Goal: Transaction & Acquisition: Obtain resource

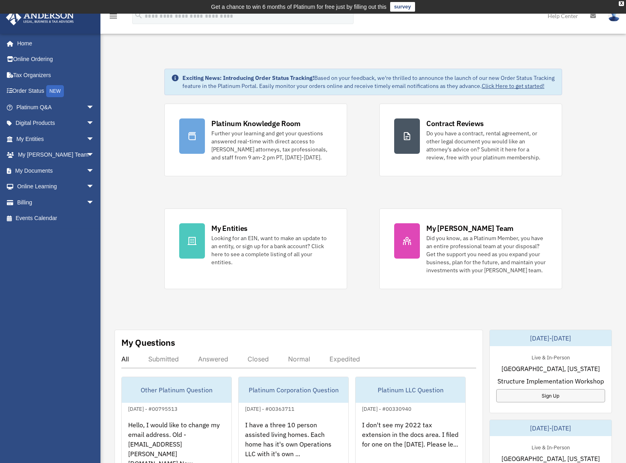
click at [361, 196] on div "Platinum Knowledge Room Further your learning and get your questions answered r…" at bounding box center [363, 197] width 398 height 186
drag, startPoint x: 360, startPoint y: 199, endPoint x: 360, endPoint y: 207, distance: 7.2
click at [360, 207] on div "Platinum Knowledge Room Further your learning and get your questions answered r…" at bounding box center [363, 197] width 398 height 186
drag, startPoint x: 360, startPoint y: 200, endPoint x: 358, endPoint y: 207, distance: 7.2
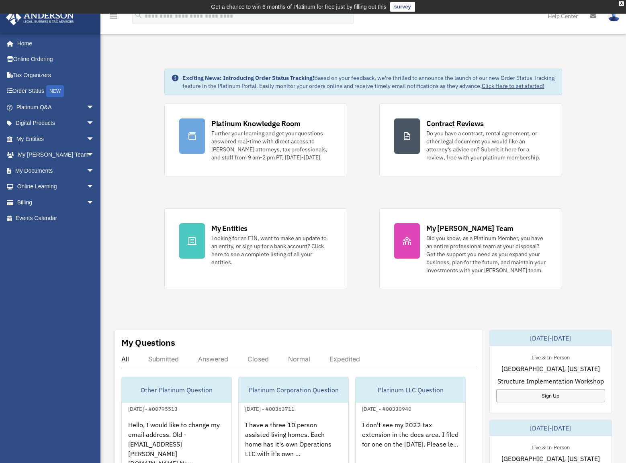
click at [358, 207] on div "Platinum Knowledge Room Further your learning and get your questions answered r…" at bounding box center [363, 197] width 398 height 186
click at [358, 204] on div "Platinum Knowledge Room Further your learning and get your questions answered r…" at bounding box center [363, 197] width 398 height 186
click at [145, 187] on div "Exciting News: Introducing Order Status Tracking! Based on your feedback, we're…" at bounding box center [363, 426] width 538 height 755
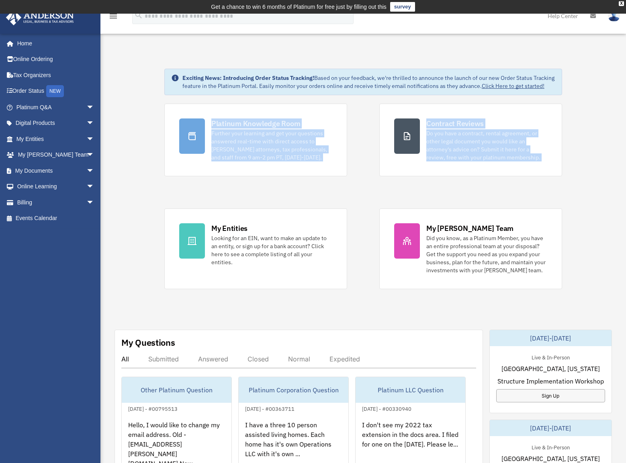
drag, startPoint x: 149, startPoint y: 149, endPoint x: 151, endPoint y: 282, distance: 133.0
click at [151, 282] on div "Exciting News: Introducing Order Status Tracking! Based on your feedback, we're…" at bounding box center [363, 426] width 538 height 755
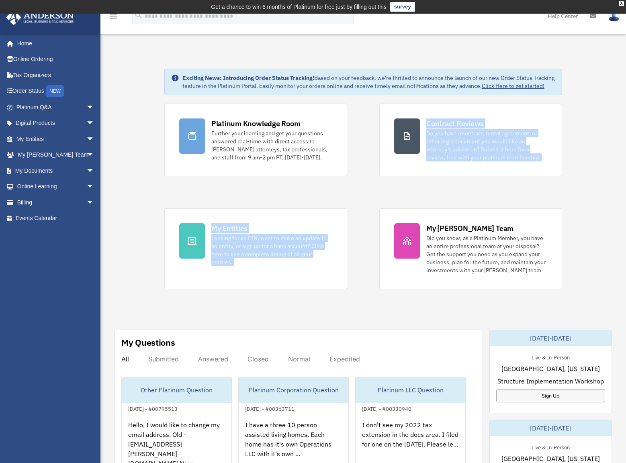
drag, startPoint x: 364, startPoint y: 150, endPoint x: 367, endPoint y: 229, distance: 79.6
click at [367, 229] on div "Platinum Knowledge Room Further your learning and get your questions answered r…" at bounding box center [363, 197] width 398 height 186
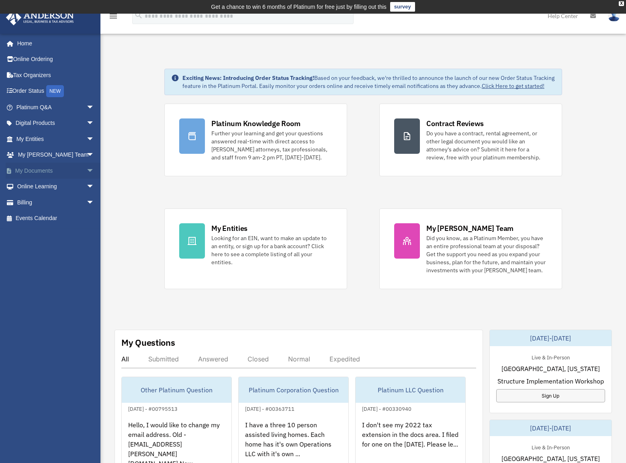
click at [43, 171] on link "My Documents arrow_drop_down" at bounding box center [56, 171] width 101 height 16
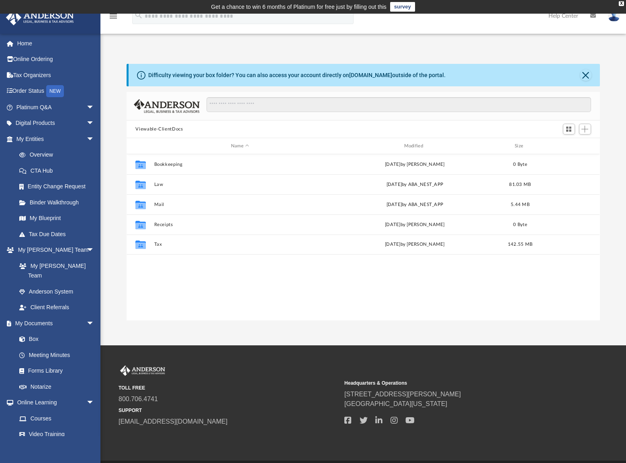
scroll to position [177, 467]
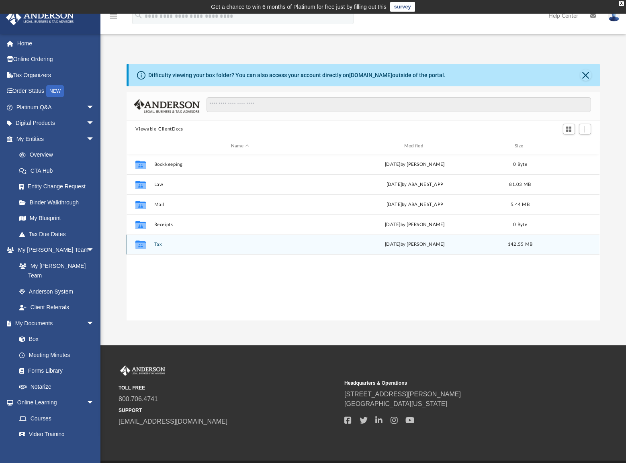
click at [160, 248] on div "Collaborated Folder Tax Tue Aug 5 2025 by Alex Price 142.55 MB" at bounding box center [363, 245] width 473 height 20
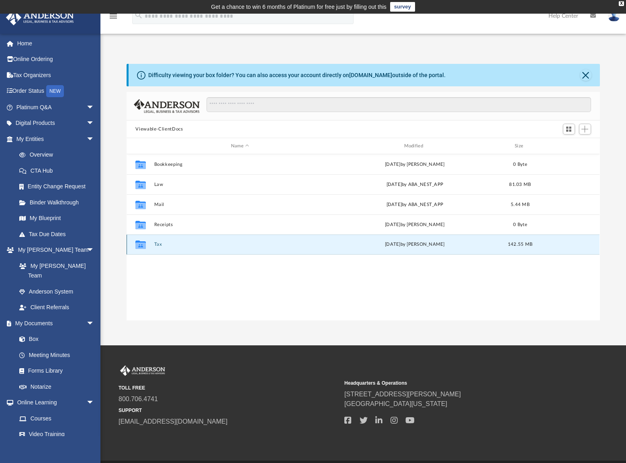
click at [159, 245] on button "Tax" at bounding box center [240, 244] width 172 height 5
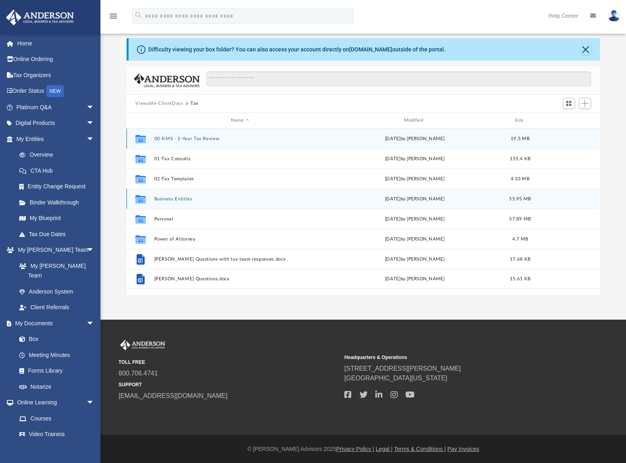
scroll to position [26, 0]
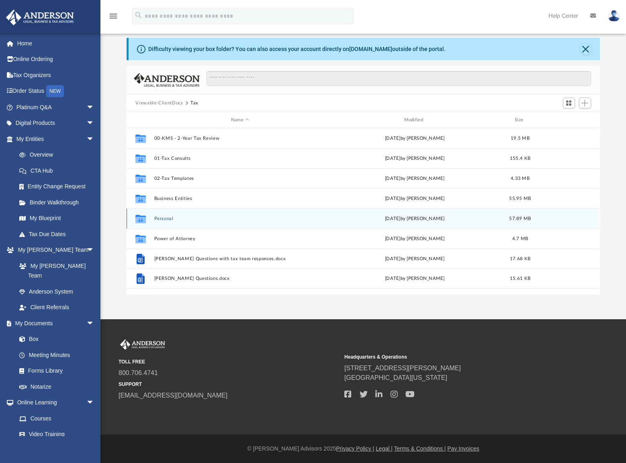
click at [165, 217] on button "Personal" at bounding box center [240, 218] width 172 height 5
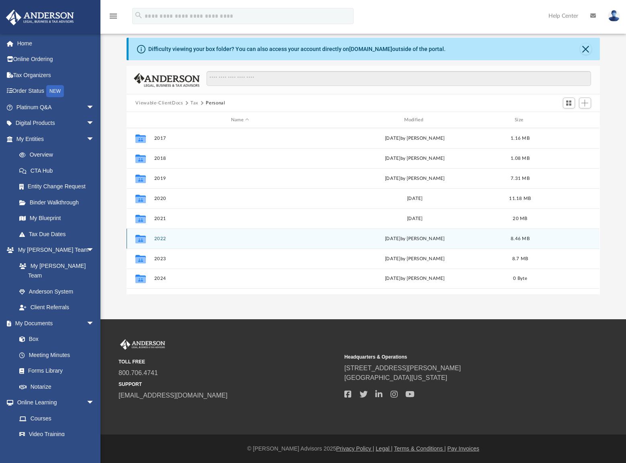
click at [163, 239] on button "2022" at bounding box center [240, 238] width 172 height 5
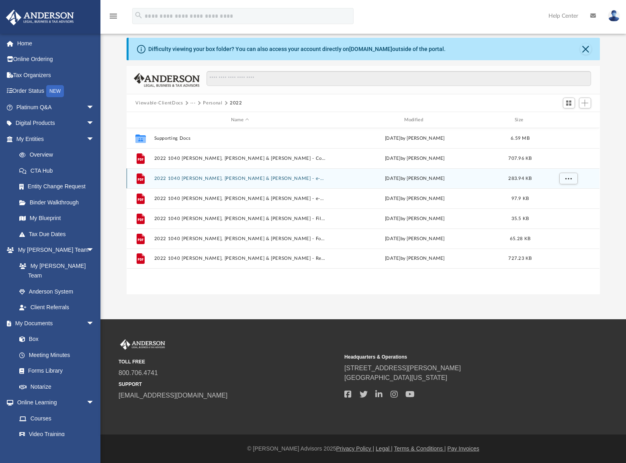
click at [270, 177] on button "2022 1040 Whitley III, Raymond T. & Svetlana - e-file authorization - please si…" at bounding box center [240, 178] width 172 height 5
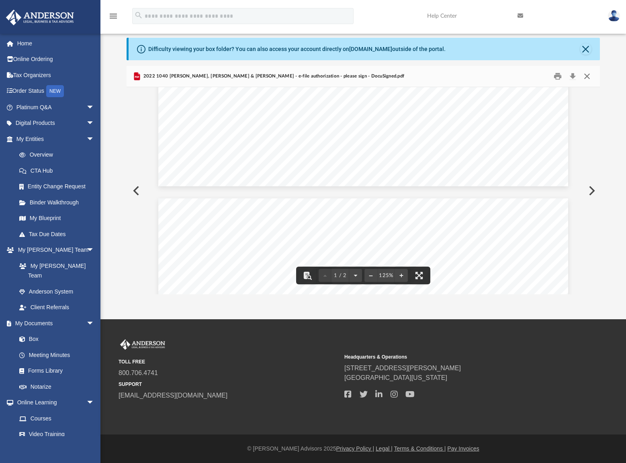
scroll to position [436, 0]
click at [587, 77] on button "Close" at bounding box center [587, 76] width 14 height 12
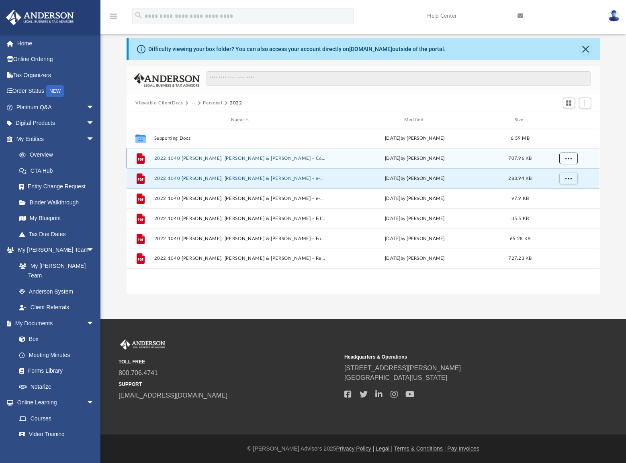
click at [564, 157] on button "More options" at bounding box center [568, 159] width 18 height 12
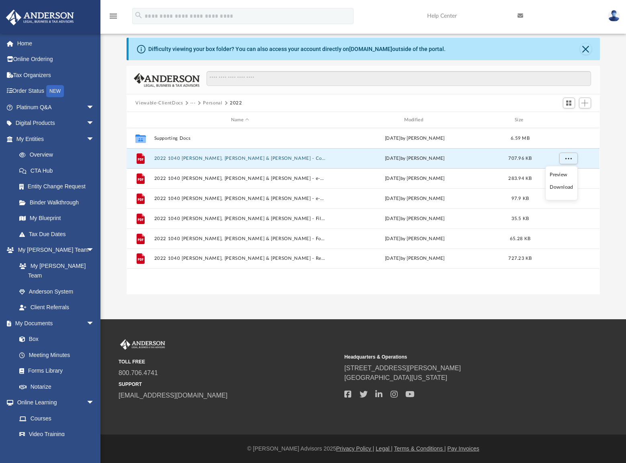
click at [561, 190] on li "Download" at bounding box center [561, 187] width 23 height 8
click at [615, 187] on div "Difficulty viewing your box folder? You can also access your account directly o…" at bounding box center [363, 166] width 526 height 257
click at [210, 100] on button "Personal" at bounding box center [212, 103] width 19 height 7
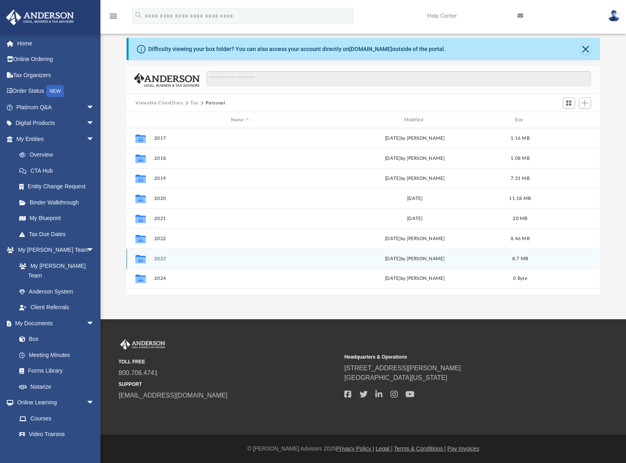
click at [160, 257] on button "2023" at bounding box center [240, 258] width 172 height 5
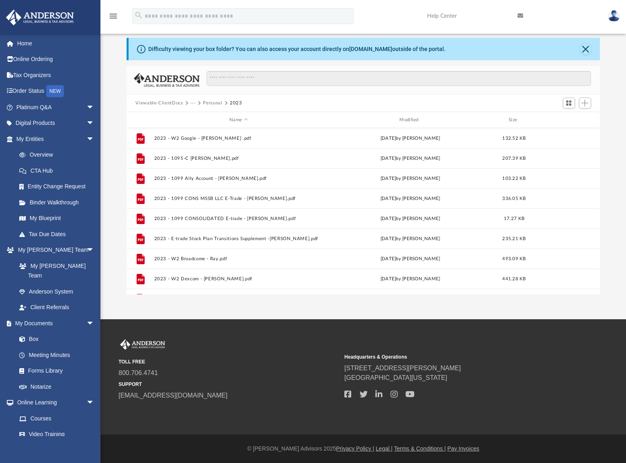
click at [320, 91] on div at bounding box center [395, 82] width 391 height 23
click at [212, 102] on button "Personal" at bounding box center [212, 103] width 19 height 7
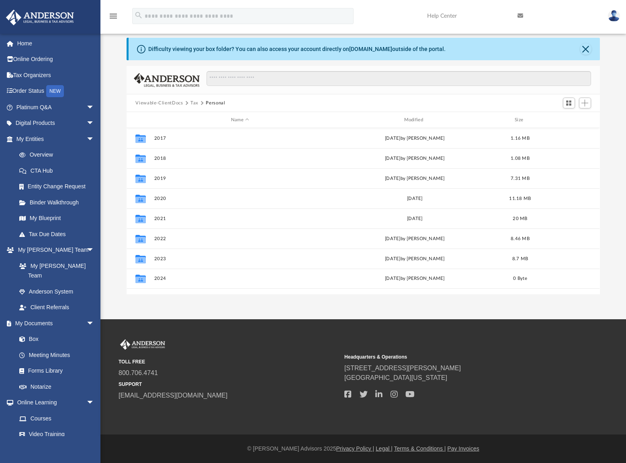
click at [192, 101] on button "Tax" at bounding box center [194, 103] width 8 height 7
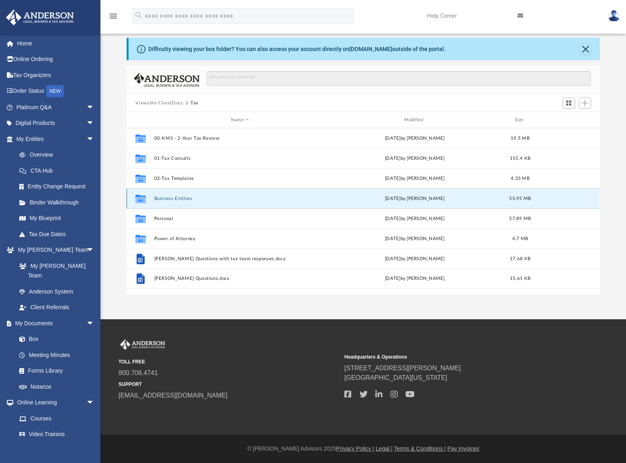
click at [166, 199] on button "Business Entities" at bounding box center [240, 198] width 172 height 5
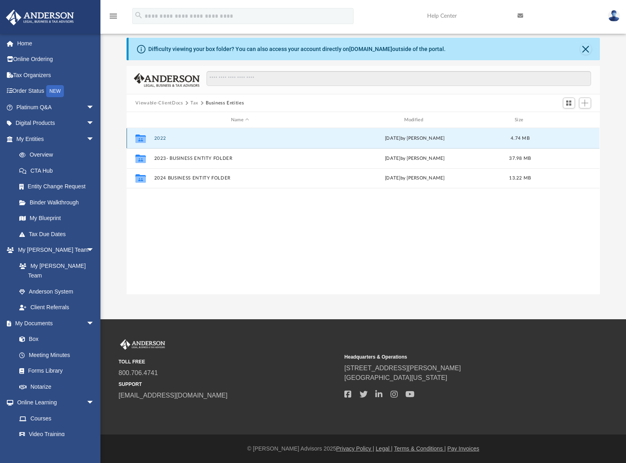
click at [164, 137] on button "2022" at bounding box center [240, 138] width 172 height 5
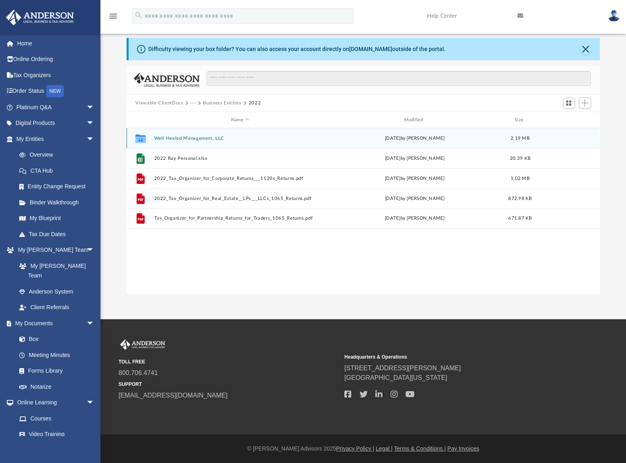
click at [184, 139] on button "Well Heeled Management, LLC" at bounding box center [240, 138] width 172 height 5
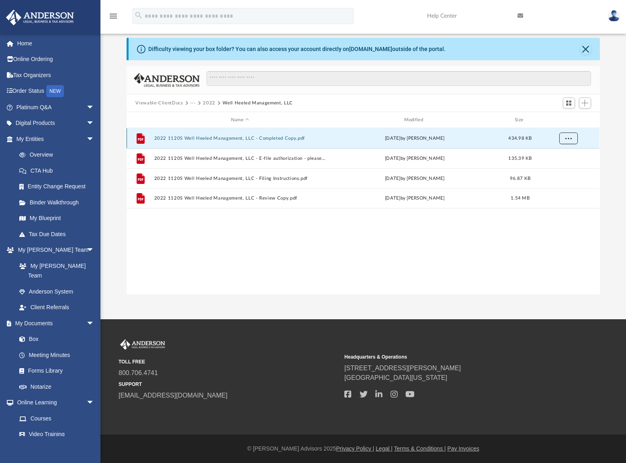
click at [571, 139] on span "More options" at bounding box center [568, 138] width 6 height 4
click at [556, 168] on li "Download" at bounding box center [561, 167] width 23 height 8
click at [208, 102] on button "2022" at bounding box center [209, 103] width 12 height 7
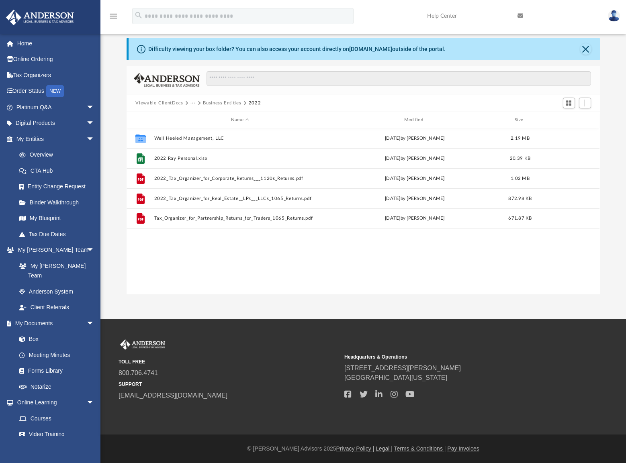
click at [234, 102] on button "Business Entities" at bounding box center [222, 103] width 38 height 7
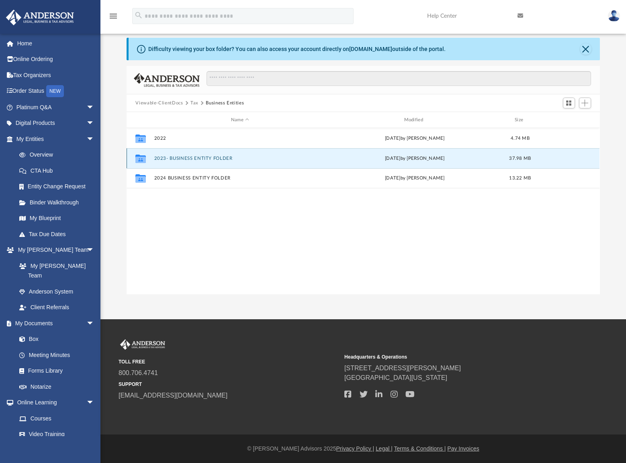
click at [162, 158] on button "2023- BUSINESS ENTITY FOLDER" at bounding box center [240, 158] width 172 height 5
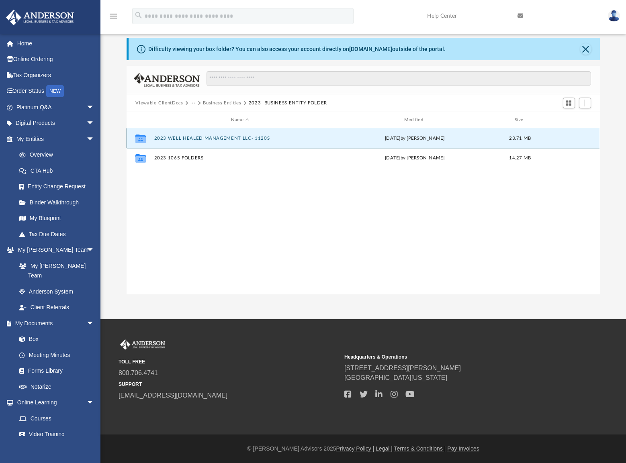
click at [189, 138] on button "2023 WELL HEALED MANAGEMENT LLC- 1120S" at bounding box center [240, 138] width 172 height 5
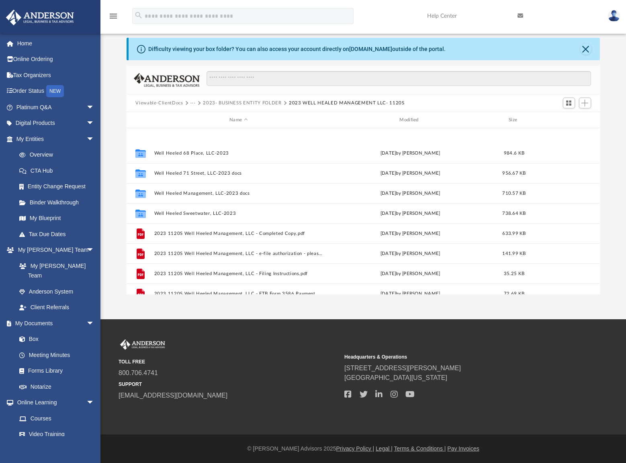
scroll to position [175, 0]
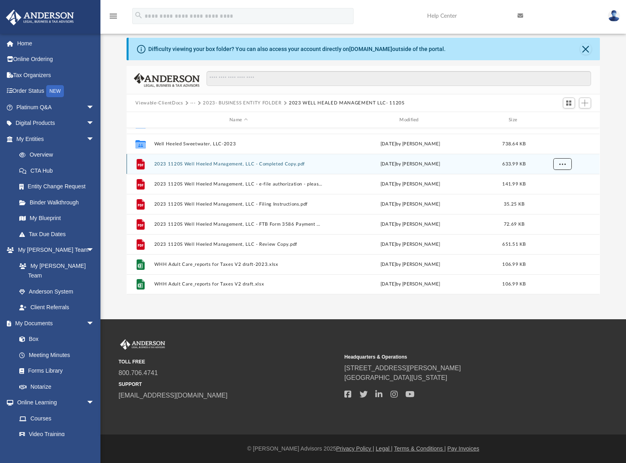
click at [570, 167] on button "More options" at bounding box center [562, 164] width 18 height 12
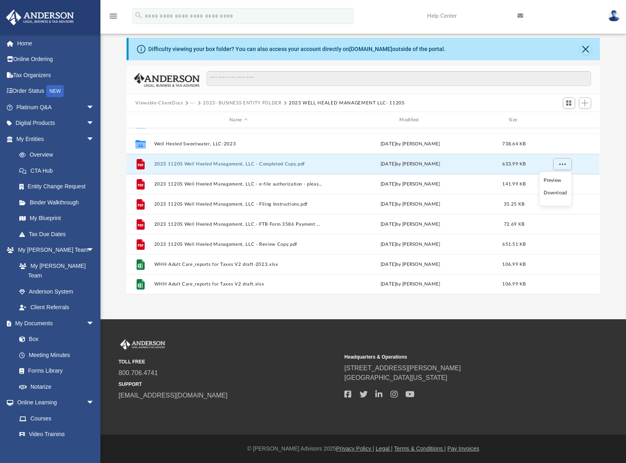
click at [552, 194] on li "Download" at bounding box center [555, 193] width 23 height 8
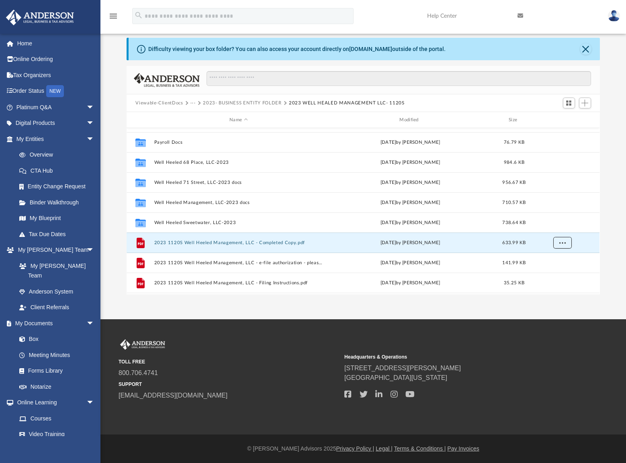
scroll to position [96, 0]
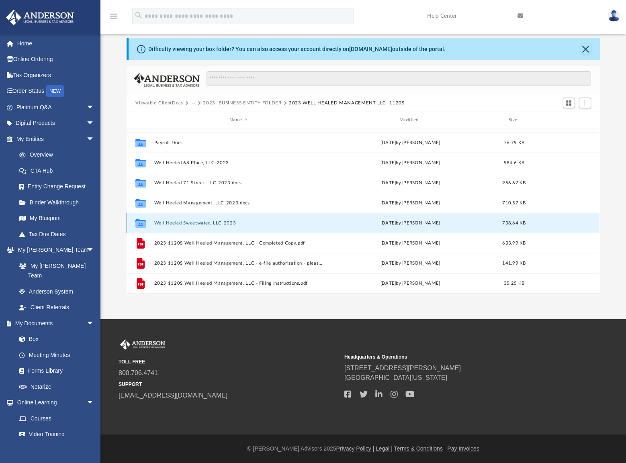
click at [194, 221] on button "Well Heeled Sweetwater, LLC-2023" at bounding box center [238, 223] width 168 height 5
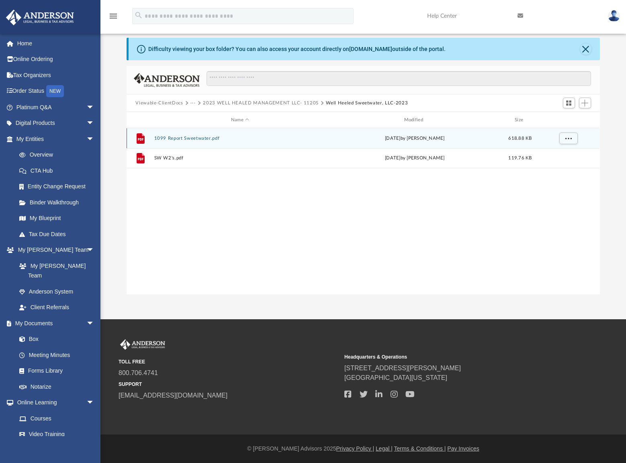
scroll to position [0, 0]
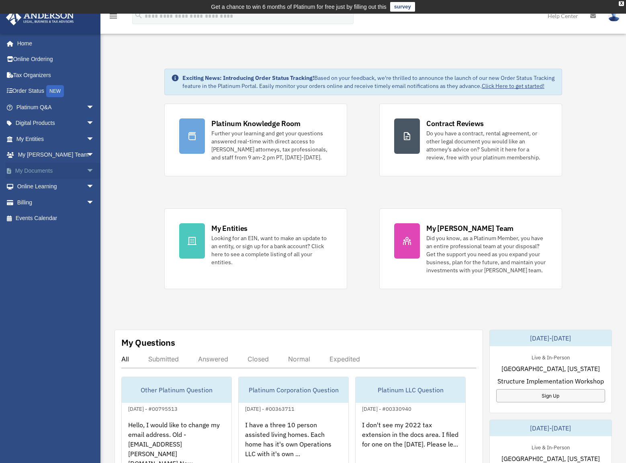
click at [37, 172] on link "My Documents arrow_drop_down" at bounding box center [56, 171] width 101 height 16
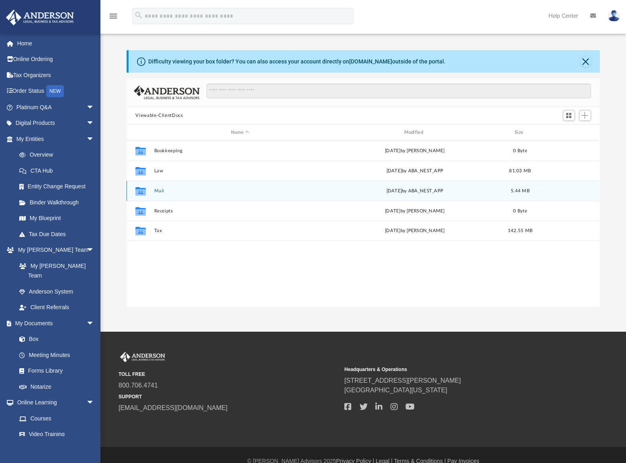
scroll to position [177, 467]
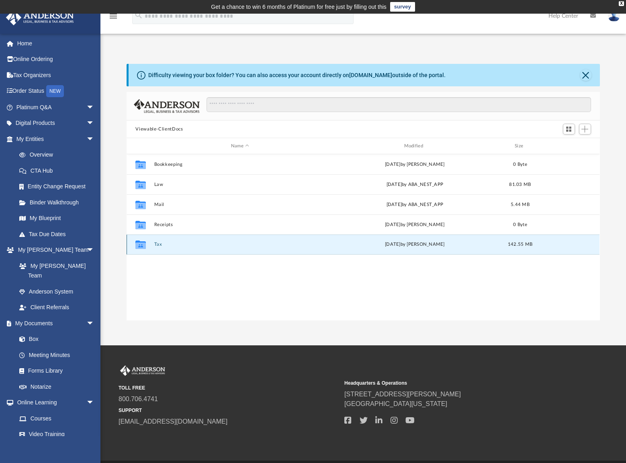
click at [158, 245] on button "Tax" at bounding box center [240, 244] width 172 height 5
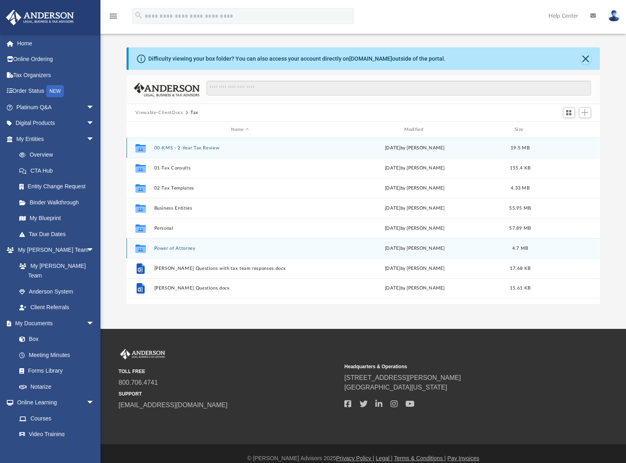
scroll to position [26, 0]
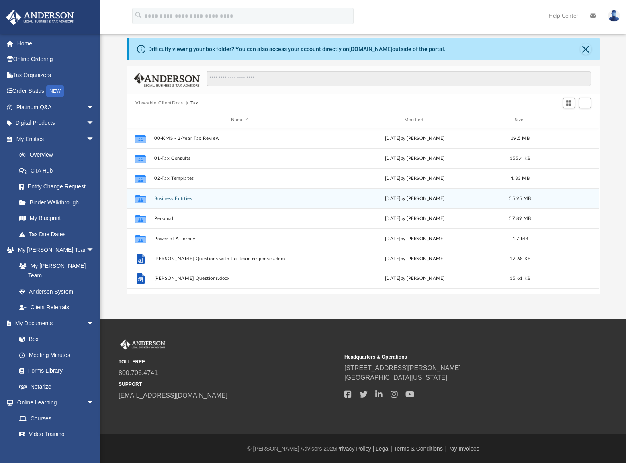
click at [160, 198] on button "Business Entities" at bounding box center [240, 198] width 172 height 5
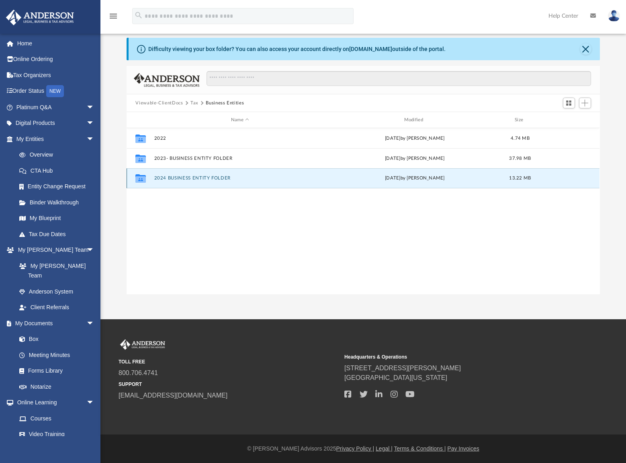
click at [200, 179] on button "2024 BUSINESS ENTITY FOLDER" at bounding box center [240, 178] width 172 height 5
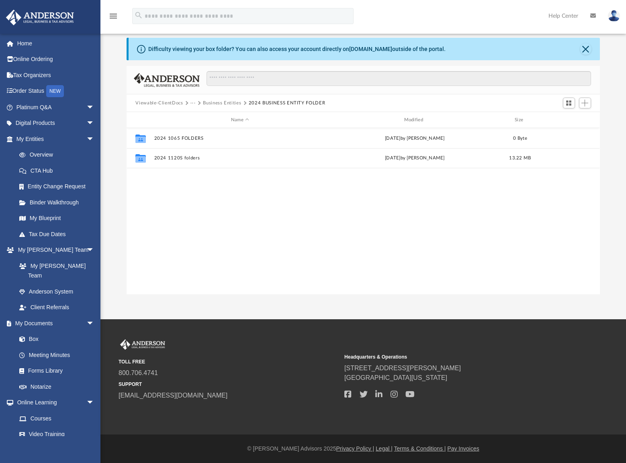
click at [226, 105] on button "Business Entities" at bounding box center [222, 103] width 38 height 7
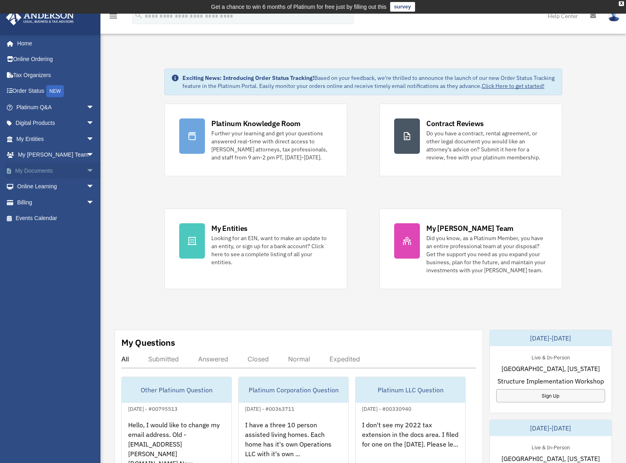
click at [42, 169] on link "My Documents arrow_drop_down" at bounding box center [56, 171] width 101 height 16
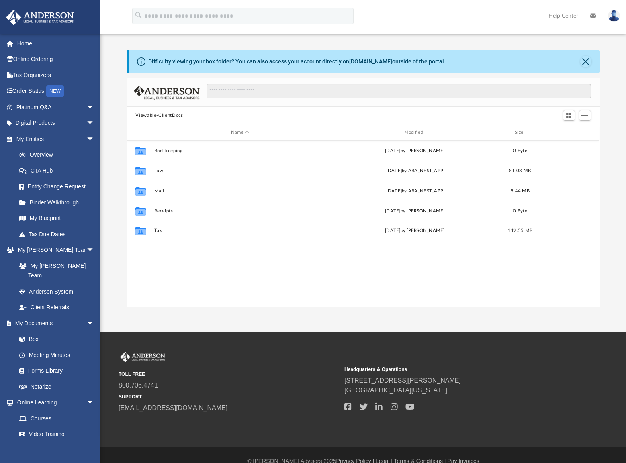
scroll to position [177, 467]
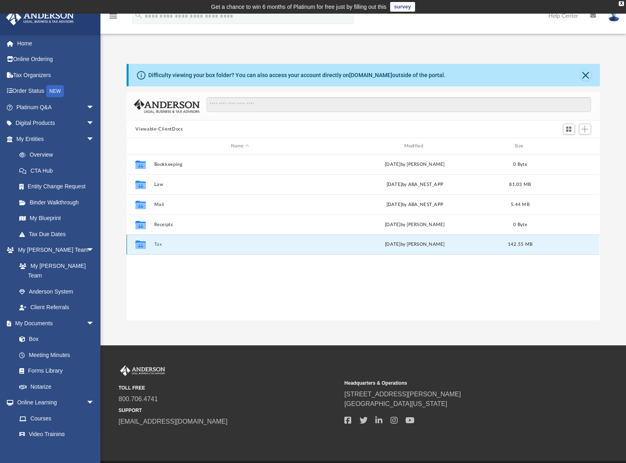
click at [159, 245] on button "Tax" at bounding box center [240, 244] width 172 height 5
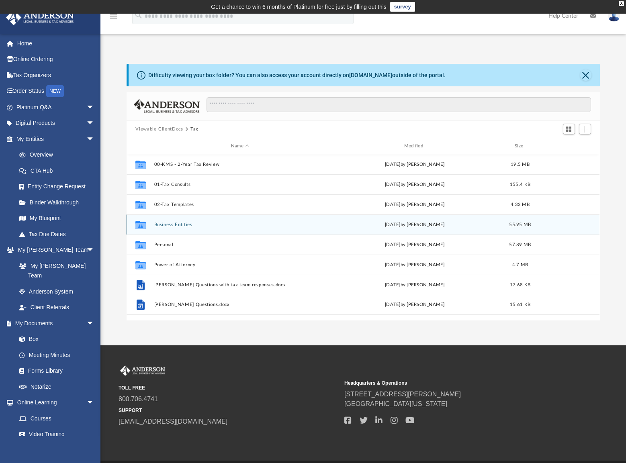
click at [166, 224] on button "Business Entities" at bounding box center [240, 224] width 172 height 5
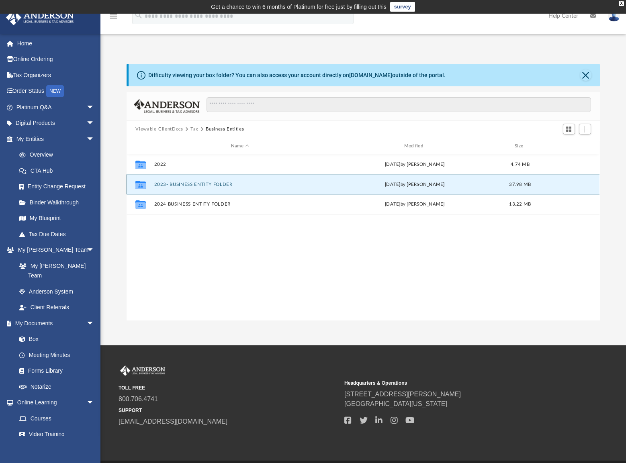
click at [179, 184] on button "2023- BUSINESS ENTITY FOLDER" at bounding box center [240, 184] width 172 height 5
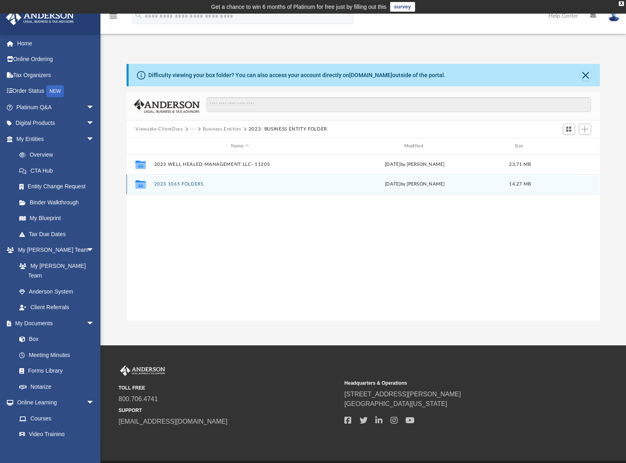
click at [186, 184] on button "2023 1065 FOLDERS" at bounding box center [240, 184] width 172 height 5
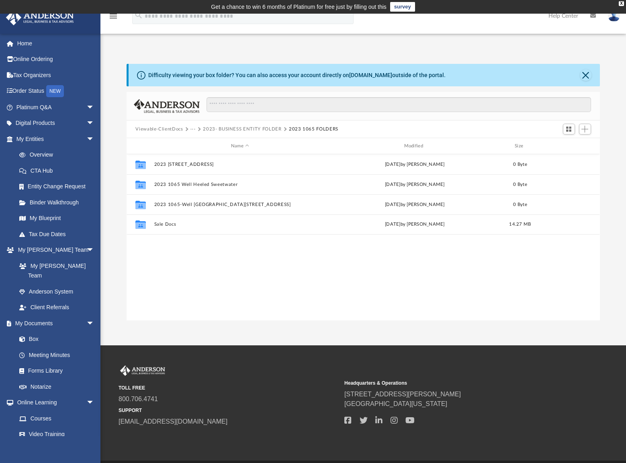
click at [268, 129] on button "2023- BUSINESS ENTITY FOLDER" at bounding box center [242, 129] width 78 height 7
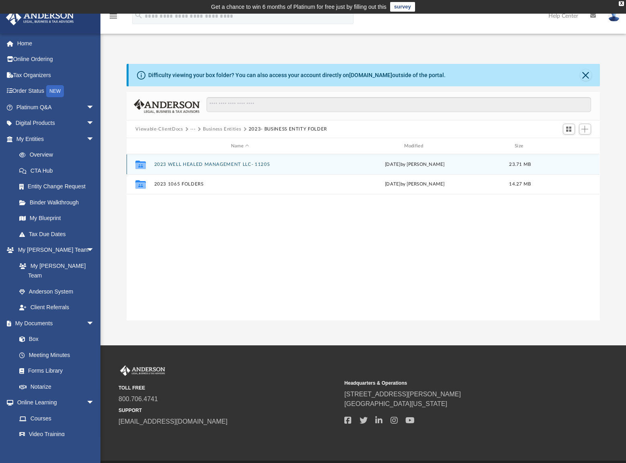
click at [246, 164] on button "2023 WELL HEALED MANAGEMENT LLC- 1120S" at bounding box center [240, 164] width 172 height 5
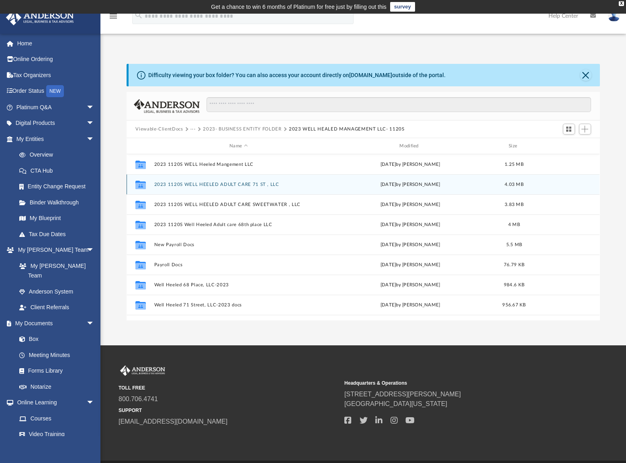
click at [230, 184] on button "2023 1120S WELL HEELED ADULT CARE 71 ST , LLC" at bounding box center [238, 184] width 168 height 5
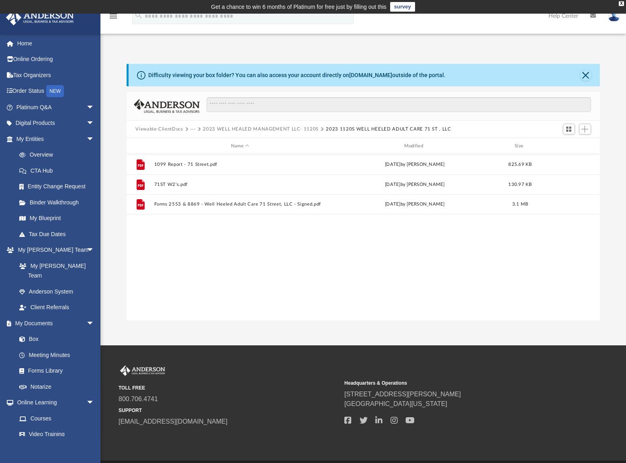
click at [262, 129] on button "2023 WELL HEALED MANAGEMENT LLC- 1120S" at bounding box center [261, 129] width 116 height 7
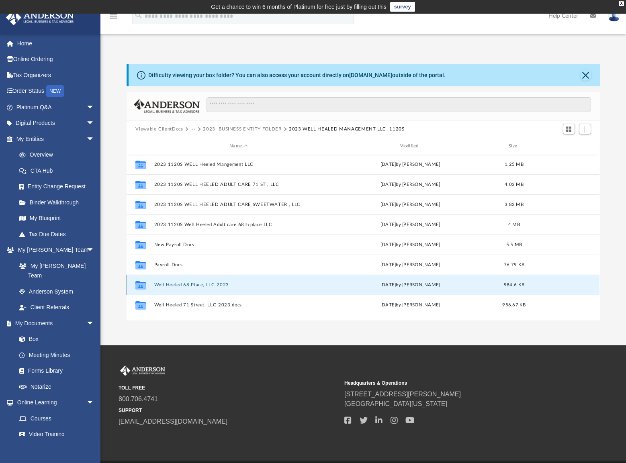
click at [215, 285] on button "Well Heeled 68 Place, LLC-2023" at bounding box center [238, 284] width 168 height 5
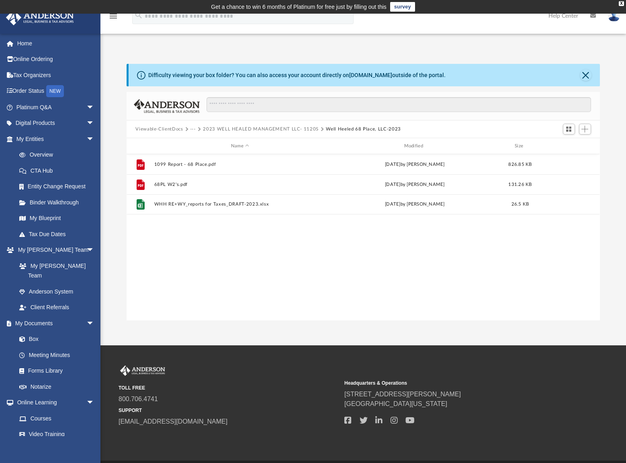
drag, startPoint x: 236, startPoint y: 276, endPoint x: 240, endPoint y: 264, distance: 13.1
click at [237, 274] on div "File 1099 Report - 68 Place.pdf [DATE] by [PERSON_NAME] 826.85 KB File 68PL W2'…" at bounding box center [363, 237] width 473 height 166
click at [260, 129] on button "2023 WELL HEALED MANAGEMENT LLC- 1120S" at bounding box center [261, 129] width 116 height 7
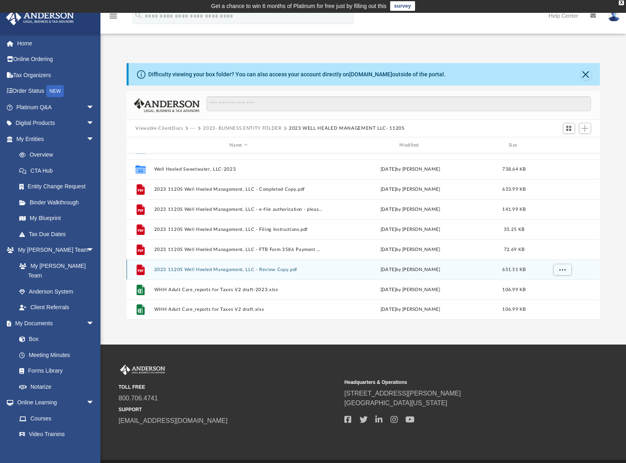
scroll to position [1, 0]
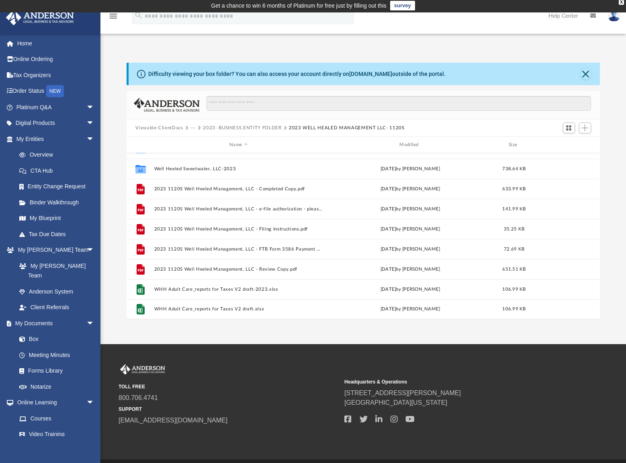
click at [616, 164] on div "Difficulty viewing your box folder? You can also access your account directly o…" at bounding box center [363, 191] width 526 height 257
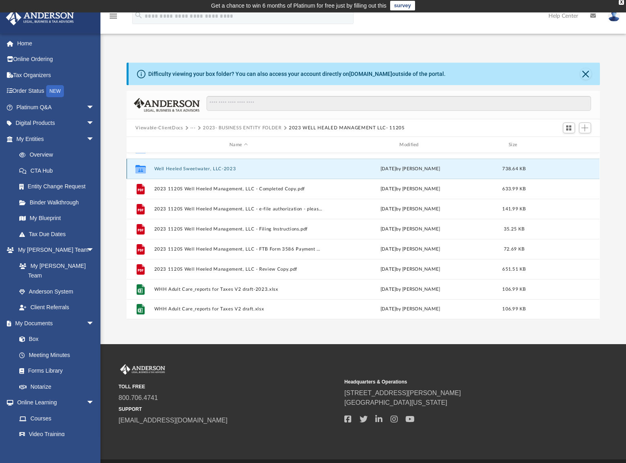
click at [205, 168] on button "Well Heeled Sweetwater, LLC-2023" at bounding box center [238, 168] width 168 height 5
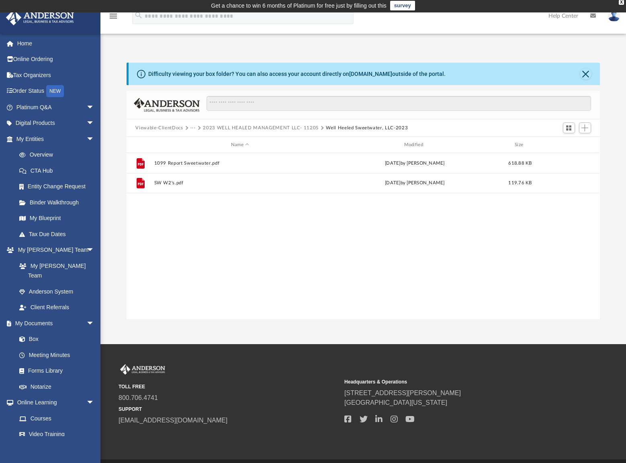
click at [287, 131] on button "2023 WELL HEALED MANAGEMENT LLC- 1120S" at bounding box center [261, 128] width 116 height 7
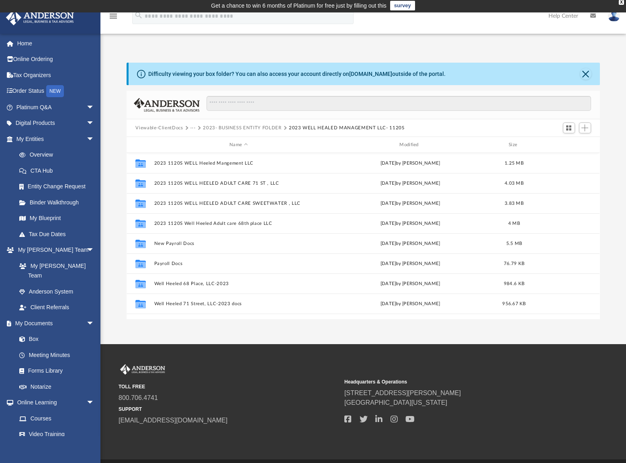
click at [187, 50] on div "Difficulty viewing your box folder? You can also access your account directly o…" at bounding box center [363, 183] width 526 height 274
click at [118, 90] on div "Difficulty viewing your box folder? You can also access your account directly o…" at bounding box center [363, 191] width 526 height 257
click at [262, 56] on div "Difficulty viewing your box folder? You can also access your account directly o…" at bounding box center [363, 183] width 526 height 274
drag, startPoint x: 68, startPoint y: 449, endPoint x: 135, endPoint y: 403, distance: 81.7
click at [68, 448] on div "[EMAIL_ADDRESS][PERSON_NAME][DOMAIN_NAME] Sign Out [EMAIL_ADDRESS][PERSON_NAME]…" at bounding box center [50, 264] width 100 height 463
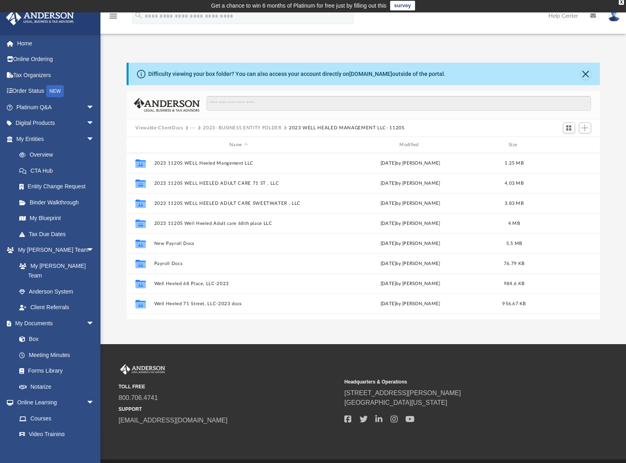
click at [193, 126] on button "···" at bounding box center [192, 128] width 5 height 7
click at [207, 155] on li "Business Entities" at bounding box center [213, 154] width 37 height 8
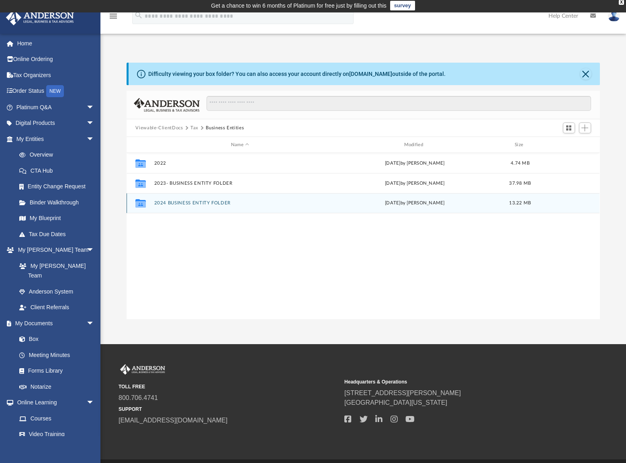
click at [189, 203] on button "2024 BUSINESS ENTITY FOLDER" at bounding box center [240, 202] width 172 height 5
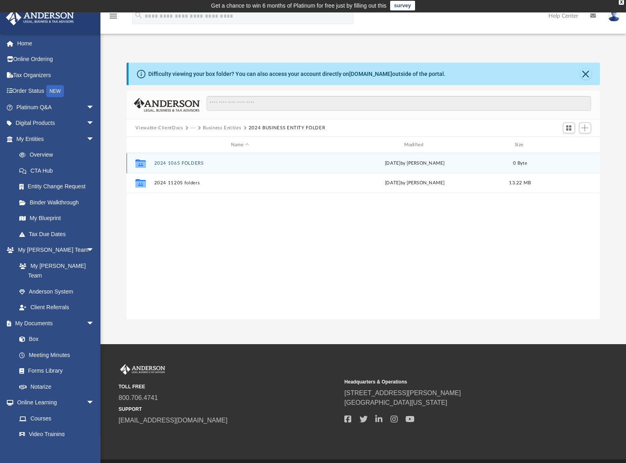
click at [188, 164] on button "2024 1065 FOLDERS" at bounding box center [240, 163] width 172 height 5
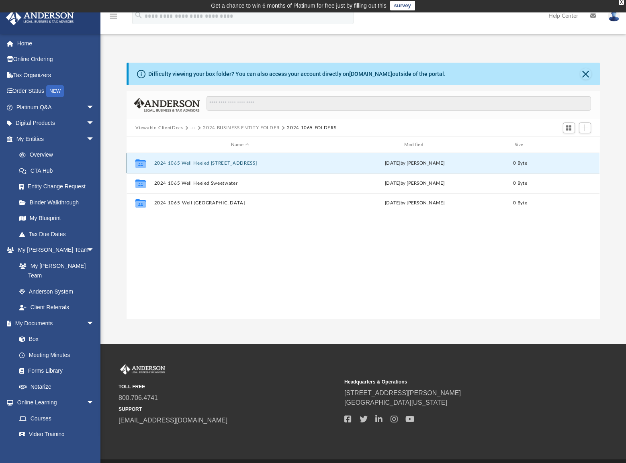
click at [201, 161] on button "2024 1065 Well Heeled [STREET_ADDRESS]" at bounding box center [240, 163] width 172 height 5
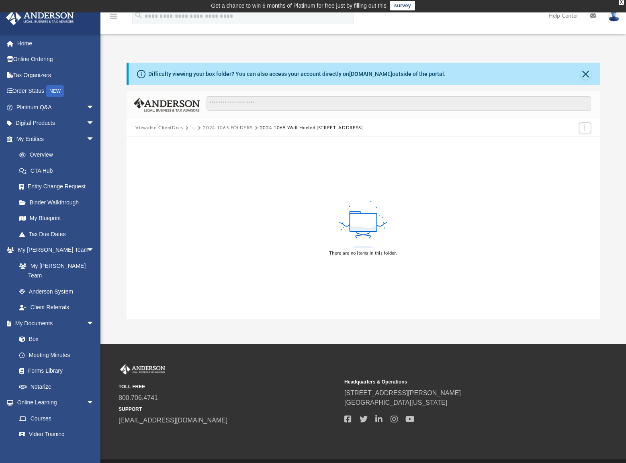
click at [237, 126] on button "2024 1065 FOLDERS" at bounding box center [227, 128] width 49 height 7
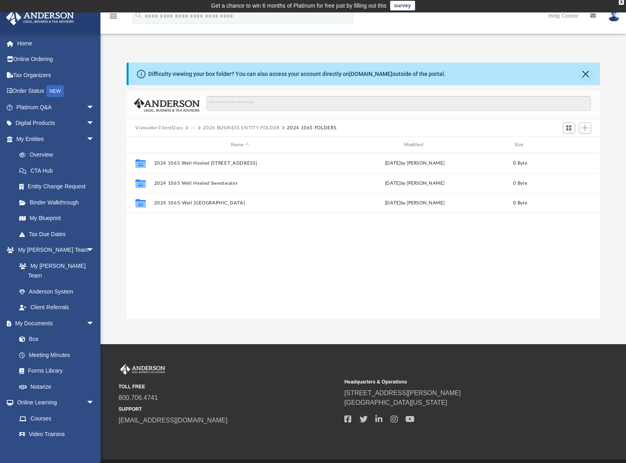
scroll to position [177, 467]
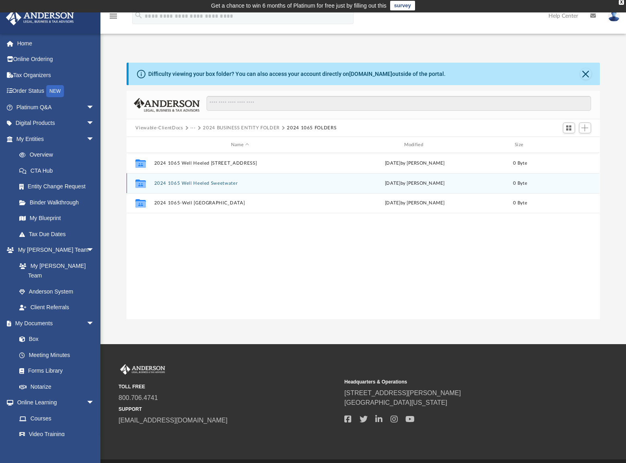
click at [194, 180] on div "Collaborated Folder 2024 1065 Well Heeled Sweetwater [DATE] by [PERSON_NAME] 0 …" at bounding box center [363, 183] width 473 height 20
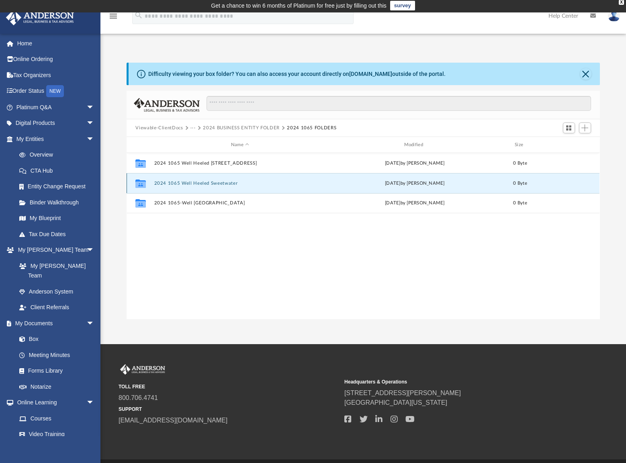
click at [194, 181] on button "2024 1065 Well Heeled Sweetwater" at bounding box center [240, 183] width 172 height 5
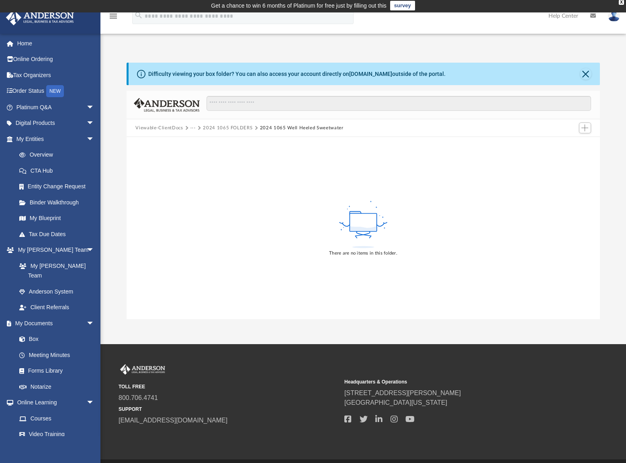
click at [215, 126] on button "2024 1065 FOLDERS" at bounding box center [227, 128] width 49 height 7
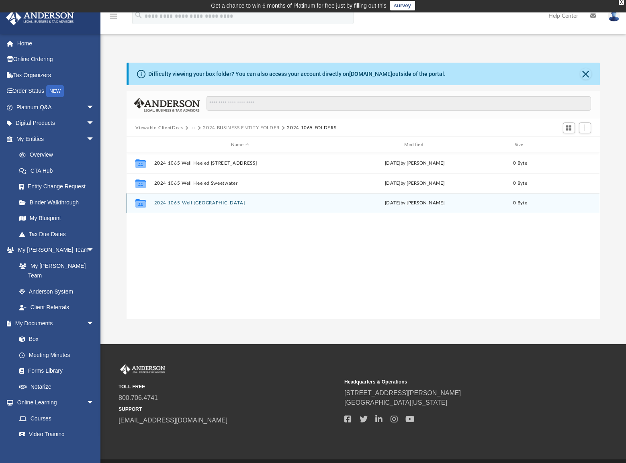
click at [192, 201] on button "2024 1065-Well [GEOGRAPHIC_DATA]" at bounding box center [240, 202] width 172 height 5
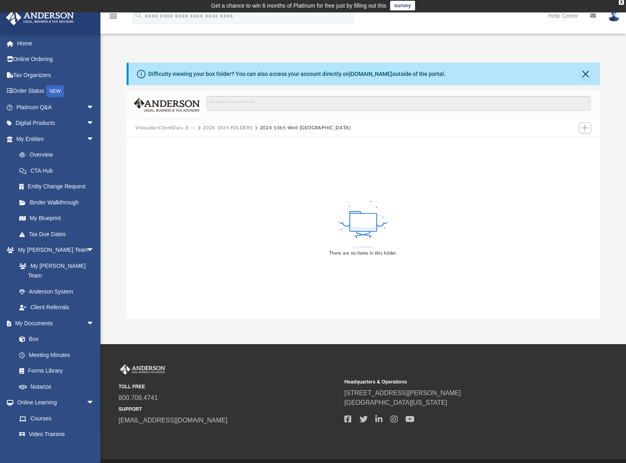
click at [213, 127] on button "2024 1065 FOLDERS" at bounding box center [227, 128] width 49 height 7
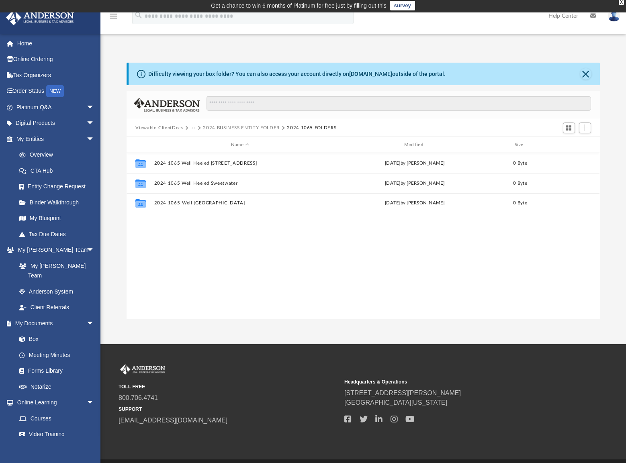
click at [190, 128] on button "···" at bounding box center [192, 128] width 5 height 7
click at [207, 155] on li "Business Entities" at bounding box center [213, 154] width 37 height 8
click at [195, 129] on button "Tax" at bounding box center [194, 128] width 8 height 7
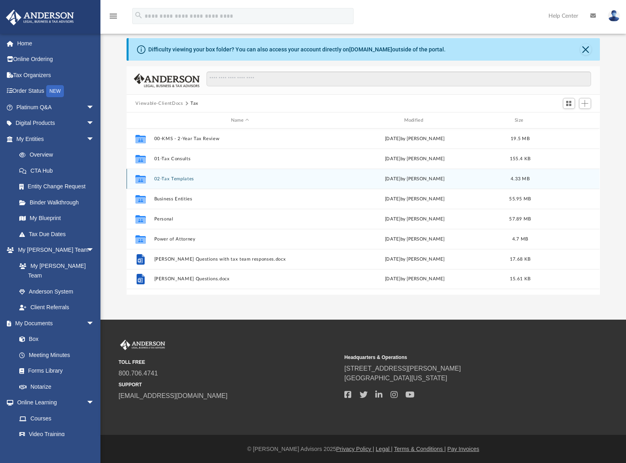
scroll to position [26, 0]
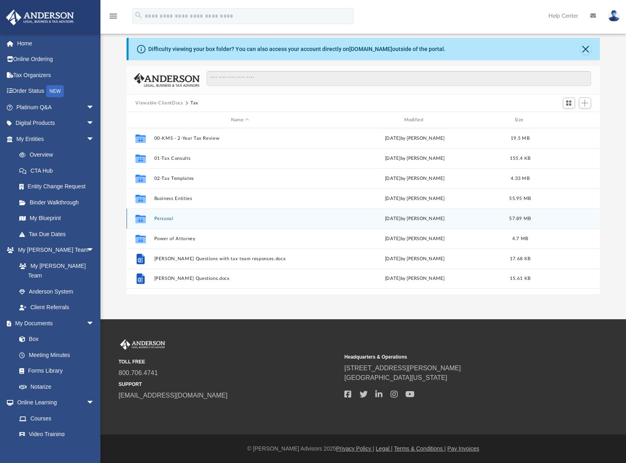
click at [164, 218] on button "Personal" at bounding box center [240, 218] width 172 height 5
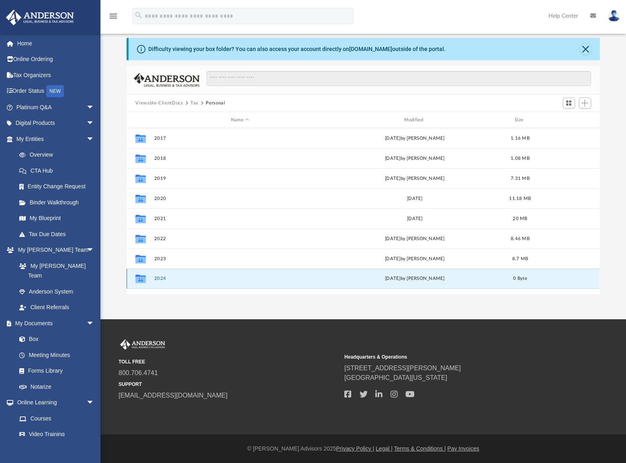
click at [161, 279] on button "2024" at bounding box center [240, 278] width 172 height 5
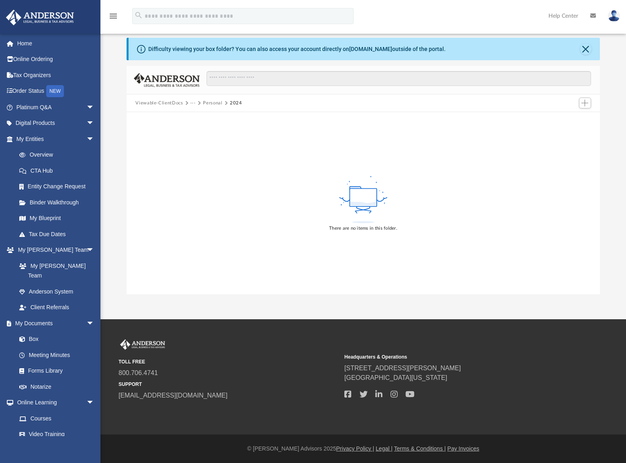
click at [190, 102] on button "···" at bounding box center [192, 103] width 5 height 7
click at [194, 117] on ul "Tax" at bounding box center [198, 119] width 17 height 22
click at [198, 118] on li "Tax" at bounding box center [199, 117] width 8 height 8
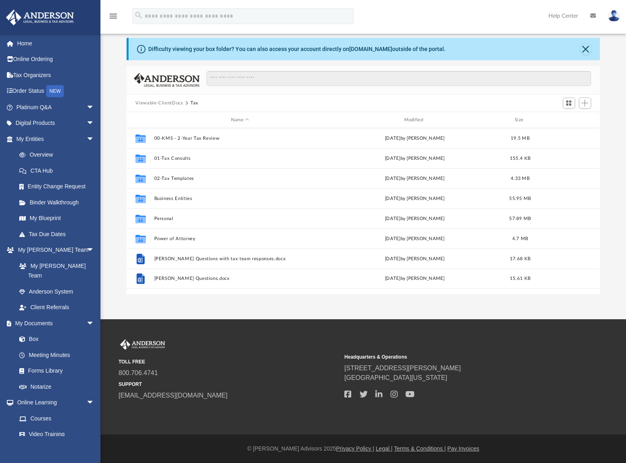
scroll to position [177, 467]
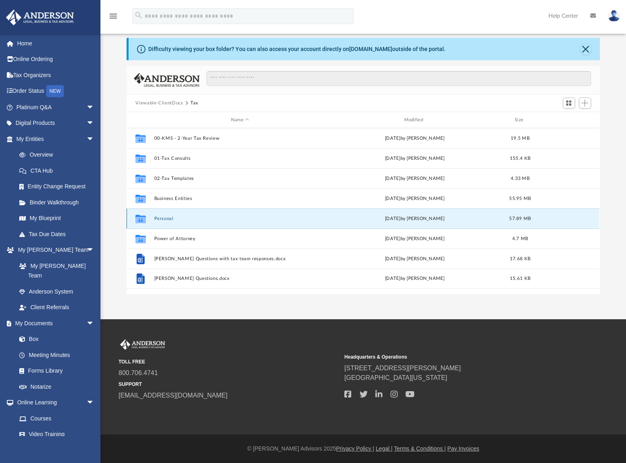
click at [166, 219] on button "Personal" at bounding box center [240, 218] width 172 height 5
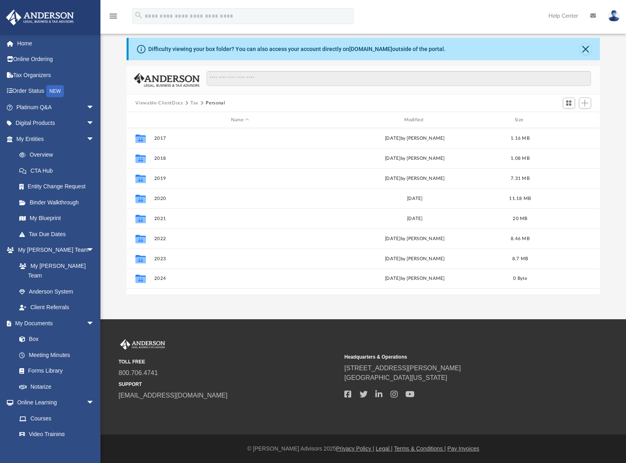
click at [378, 100] on div "Viewable-ClientDocs Tax Personal" at bounding box center [363, 103] width 473 height 18
